Goal: Complete application form

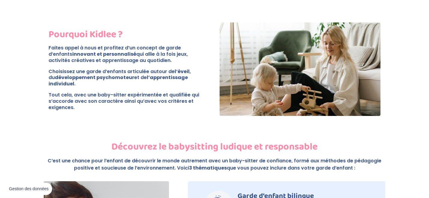
scroll to position [252, 0]
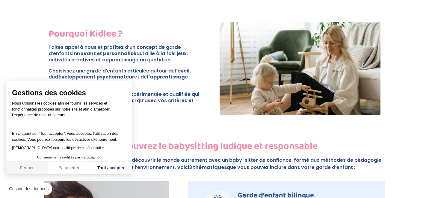
click at [31, 170] on button "Fermer" at bounding box center [27, 168] width 42 height 13
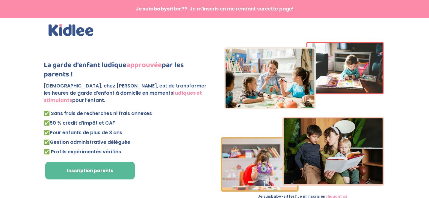
scroll to position [12, 0]
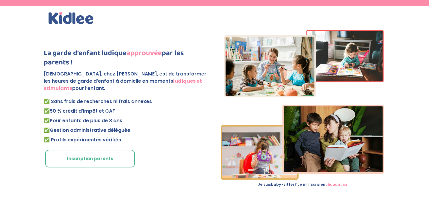
click at [116, 160] on link "Inscription parents" at bounding box center [90, 159] width 90 height 18
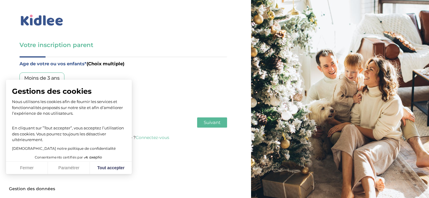
click at [50, 92] on span "Gestions des cookies" at bounding box center [69, 91] width 114 height 9
click at [30, 166] on button "Fermer" at bounding box center [27, 168] width 42 height 13
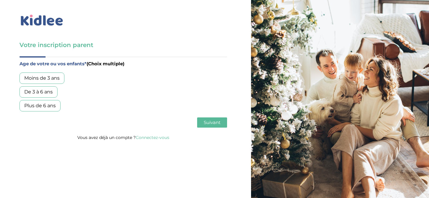
click at [43, 93] on div "De 3 à 6 ans" at bounding box center [38, 91] width 38 height 11
click at [46, 108] on div "Plus de 6 ans" at bounding box center [39, 105] width 41 height 11
click at [51, 109] on div "Plus de 6 ans" at bounding box center [39, 105] width 41 height 11
click at [210, 120] on span "Suivant" at bounding box center [212, 123] width 17 height 6
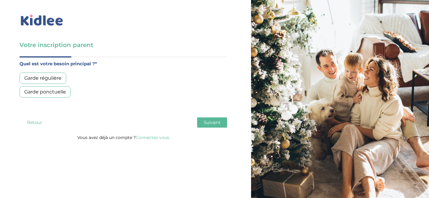
click at [52, 80] on div "Garde régulière" at bounding box center [42, 78] width 47 height 11
click at [211, 125] on button "Suivant" at bounding box center [212, 122] width 30 height 10
click at [65, 78] on div "Moins de 30h/mois" at bounding box center [46, 78] width 55 height 11
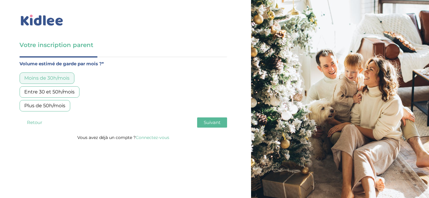
click at [209, 122] on span "Suivant" at bounding box center [212, 123] width 17 height 6
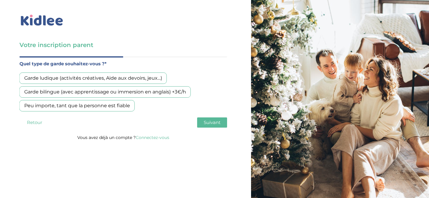
click at [122, 79] on div "Garde ludique (activités créatives, Aide aux devoirs, jeux…)" at bounding box center [92, 78] width 147 height 11
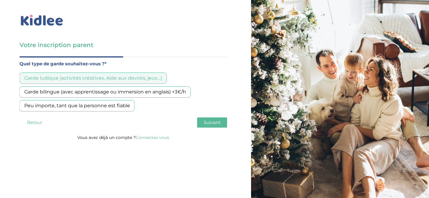
click at [216, 122] on span "Suivant" at bounding box center [212, 123] width 17 height 6
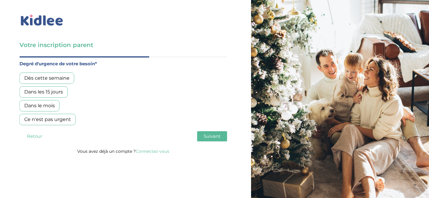
click at [60, 91] on div "Dans les 15 jours" at bounding box center [43, 91] width 48 height 11
click at [213, 138] on span "Suivant" at bounding box center [212, 136] width 17 height 6
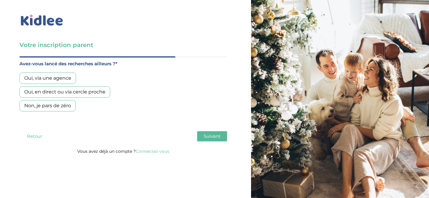
click at [70, 78] on div "Oui, via une agence" at bounding box center [47, 78] width 57 height 11
click at [205, 137] on span "Suivant" at bounding box center [212, 136] width 17 height 6
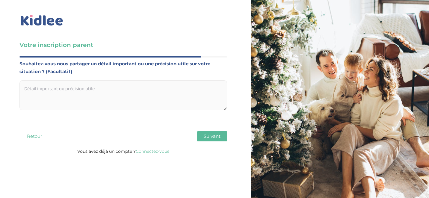
click at [217, 133] on button "Suivant" at bounding box center [212, 136] width 30 height 10
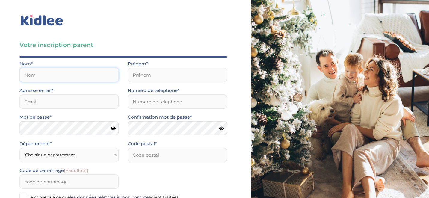
click at [39, 73] on input "text" at bounding box center [68, 75] width 99 height 14
type input "regina"
click at [145, 71] on input "text" at bounding box center [177, 75] width 99 height 14
type input "laury"
click at [66, 100] on input "email" at bounding box center [68, 101] width 99 height 14
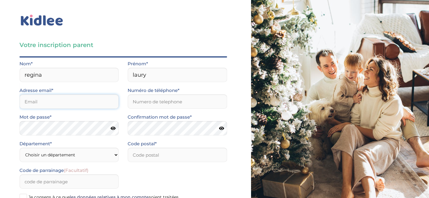
type input "l.regina@hotmail.fr"
click at [159, 107] on input "Numéro de téléphone*" at bounding box center [177, 101] width 99 height 14
type input "0752452653"
click at [221, 128] on icon at bounding box center [221, 128] width 5 height 4
click at [113, 127] on icon at bounding box center [113, 128] width 5 height 4
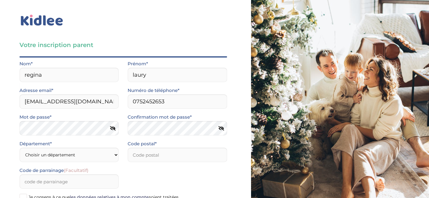
click at [221, 130] on icon at bounding box center [221, 128] width 6 height 4
click at [112, 129] on icon at bounding box center [113, 128] width 6 height 4
click at [166, 155] on input "number" at bounding box center [177, 155] width 99 height 14
type input "93110"
click at [116, 156] on select "Choisir un département Paris (75) Hauts-de-Seine (92) Yvelines (78) Val-de-Marn…" at bounding box center [68, 155] width 99 height 14
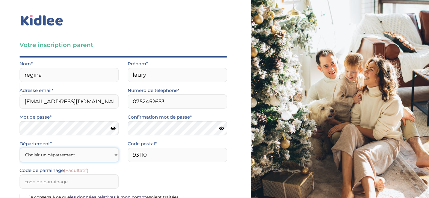
select select "93"
click at [19, 148] on select "Choisir un département Paris (75) Hauts-de-Seine (92) Yvelines (78) Val-de-Marn…" at bounding box center [68, 155] width 99 height 14
click at [180, 169] on div "Code de parrainage (Facultatif)" at bounding box center [123, 180] width 217 height 27
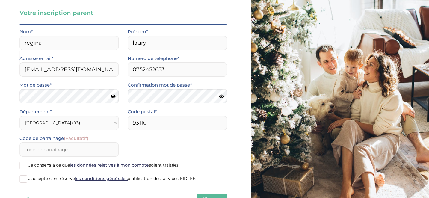
scroll to position [55, 0]
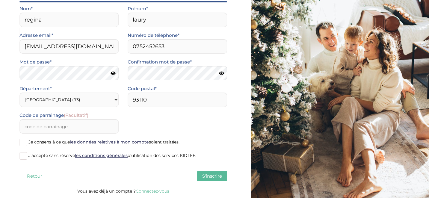
click at [25, 157] on span at bounding box center [22, 155] width 7 height 7
click at [0, 0] on input "J’accepte sans réserve les conditions générales d’utilisation des services KIDL…" at bounding box center [0, 0] width 0 height 0
click at [220, 177] on span "S'inscrire" at bounding box center [212, 176] width 20 height 6
click at [210, 177] on span "S'inscrire" at bounding box center [212, 176] width 20 height 6
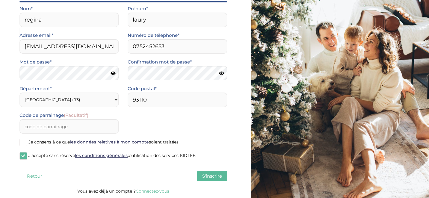
click at [218, 139] on label "Je consens à ce que les données relatives à mon compte soient traitées." at bounding box center [123, 142] width 208 height 9
click at [0, 0] on input "Je consens à ce que les données relatives à mon compte soient traitées." at bounding box center [0, 0] width 0 height 0
click at [209, 175] on span "S'inscrire" at bounding box center [212, 176] width 20 height 6
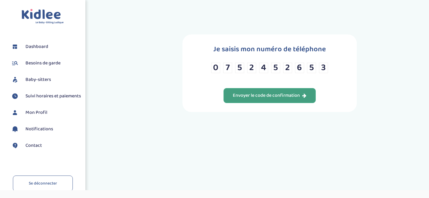
click at [278, 98] on div "Envoyer le code de confirmation" at bounding box center [270, 95] width 74 height 7
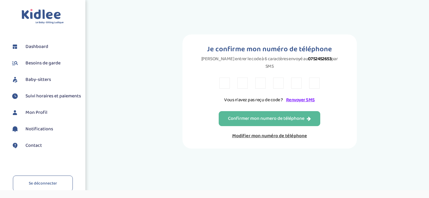
click at [225, 78] on input "text" at bounding box center [224, 83] width 10 height 11
type input "k"
type input "z"
type input "9"
type input "p"
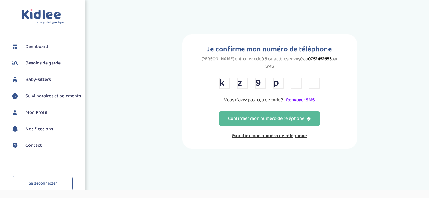
type input "7"
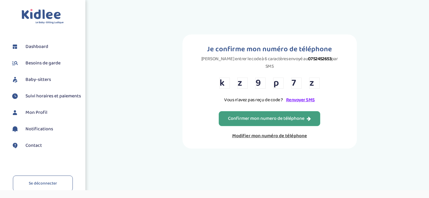
type input "z"
click at [244, 111] on button "Confirmer mon numero de téléphone" at bounding box center [270, 118] width 102 height 15
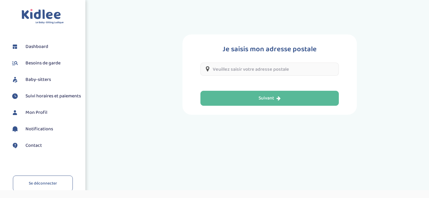
click at [243, 70] on input "text" at bounding box center [269, 69] width 138 height 13
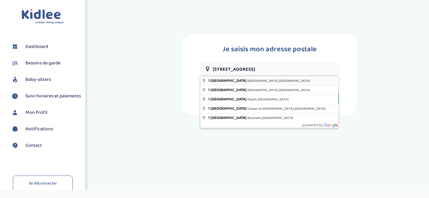
type input "1 Square des Vosges, Rosny-sous-Bois, France"
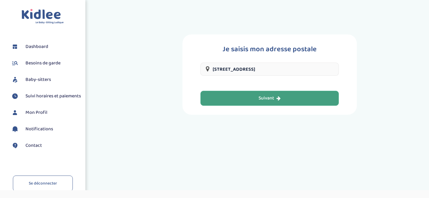
click at [277, 99] on icon "button" at bounding box center [279, 98] width 4 height 5
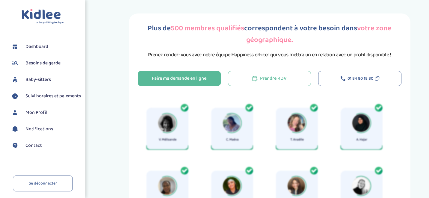
click at [425, 50] on div "Plus de 500 membres qualifiés correspondent à votre besoin dans votre zone géog…" at bounding box center [269, 123] width 319 height 229
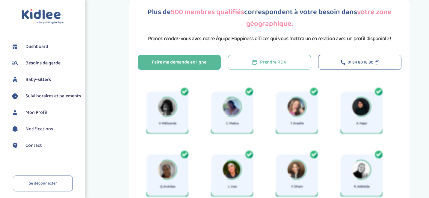
scroll to position [14, 0]
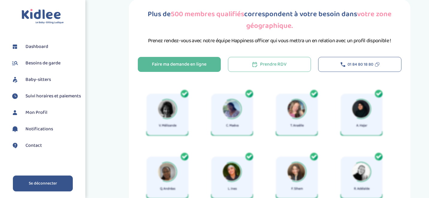
click at [55, 189] on link "Se déconnecter" at bounding box center [43, 184] width 60 height 16
